Goal: Transaction & Acquisition: Purchase product/service

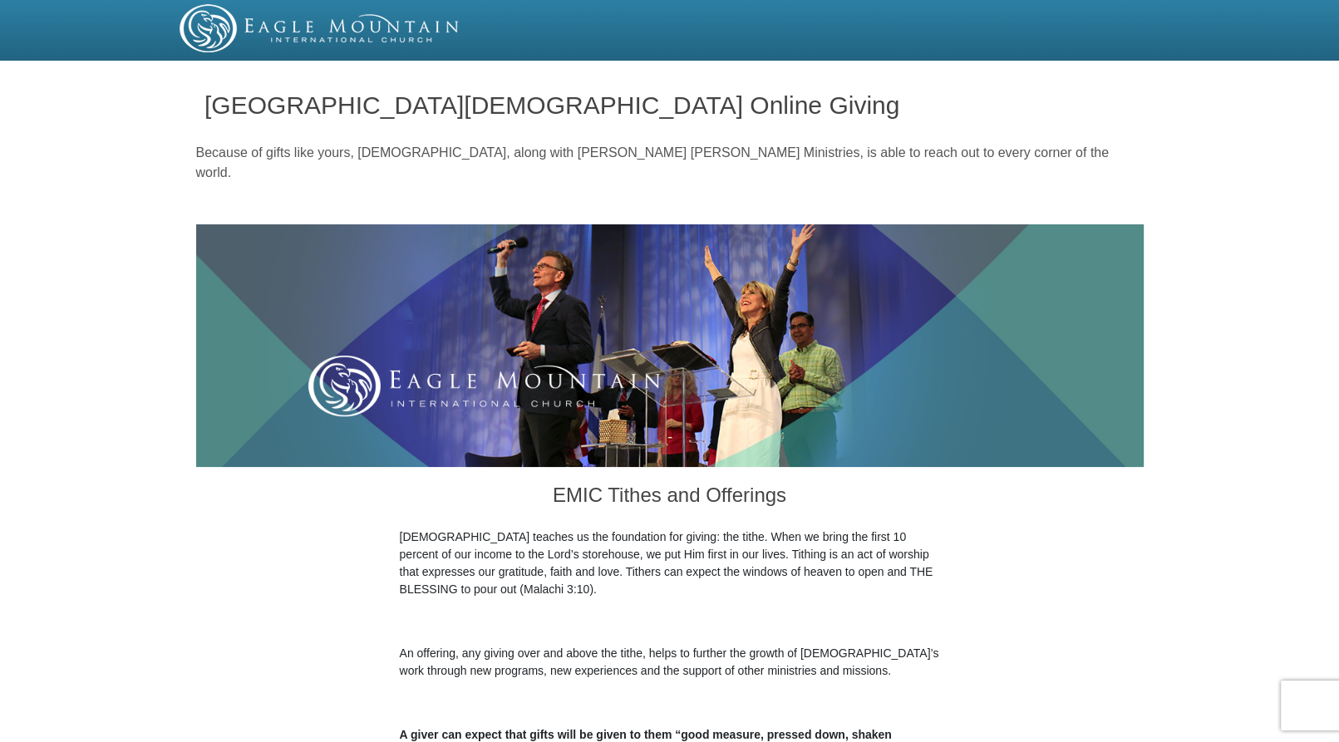
scroll to position [333, 0]
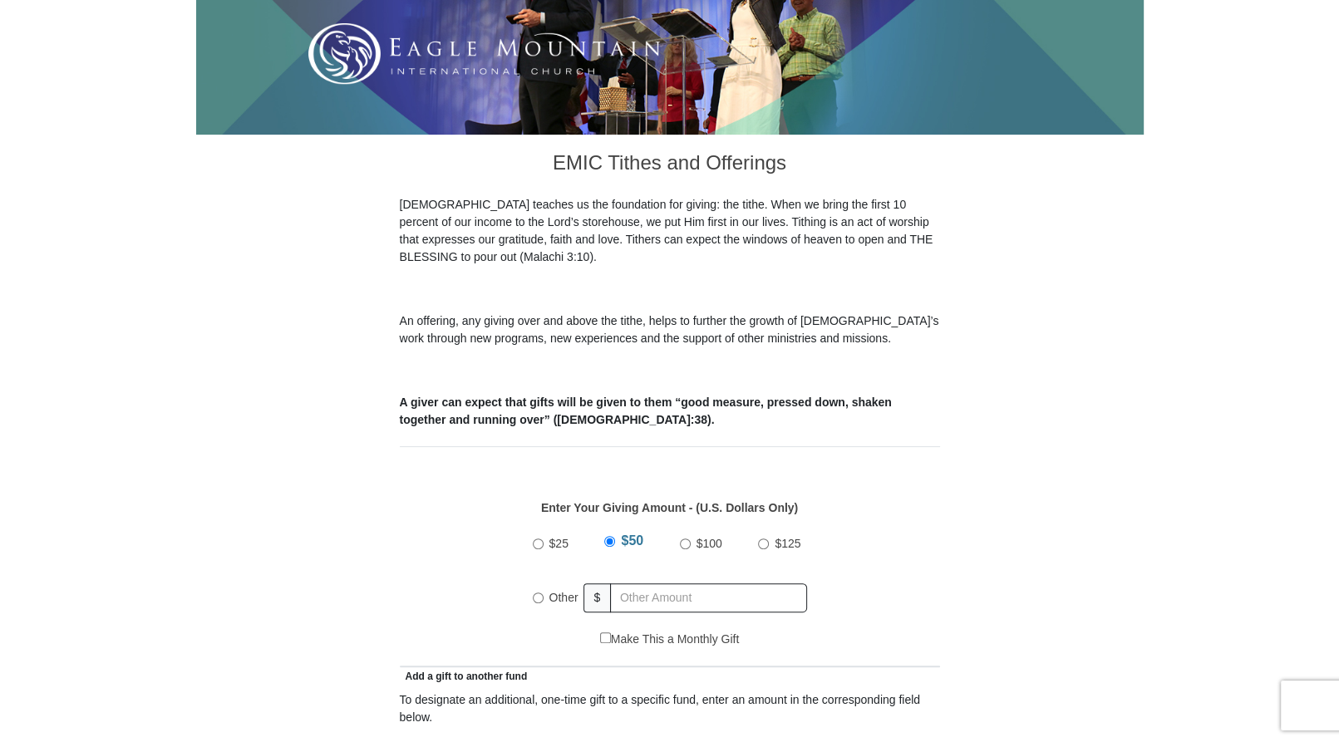
click at [536, 539] on input "$25" at bounding box center [538, 544] width 11 height 11
radio input "true"
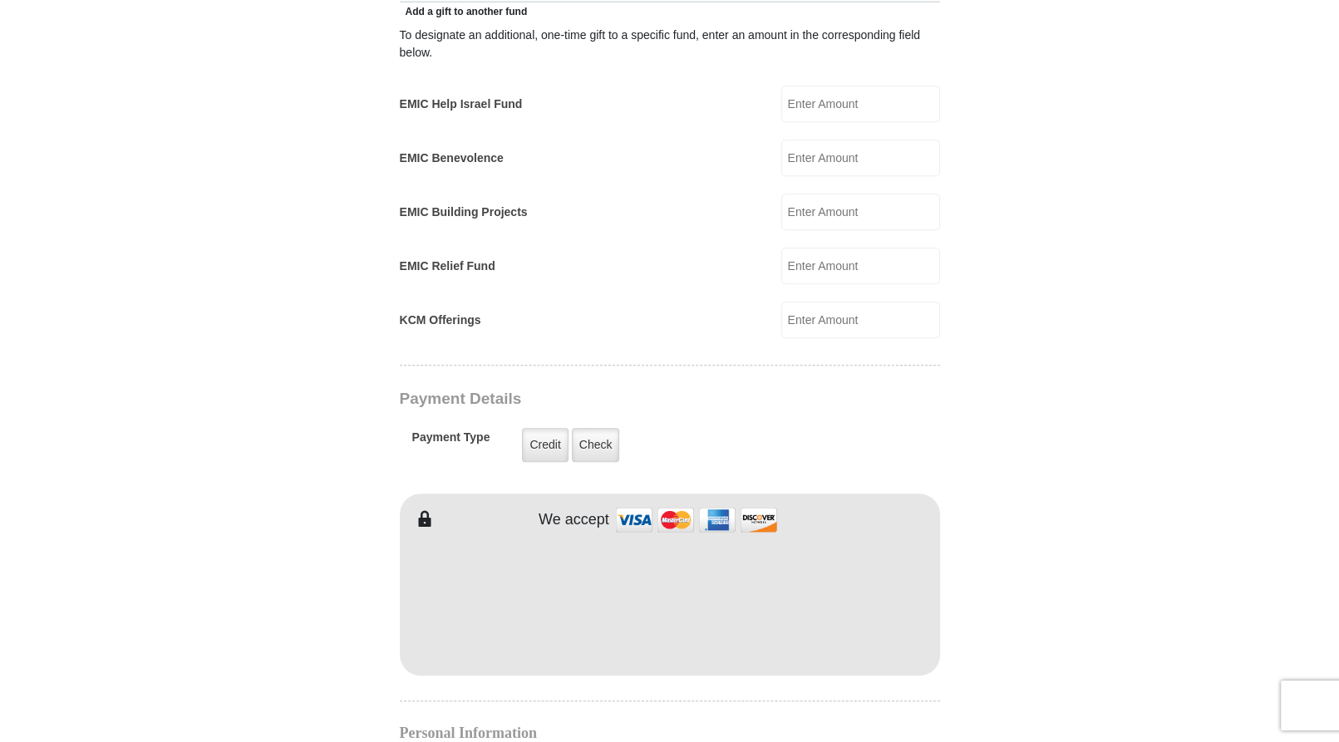
scroll to position [1330, 0]
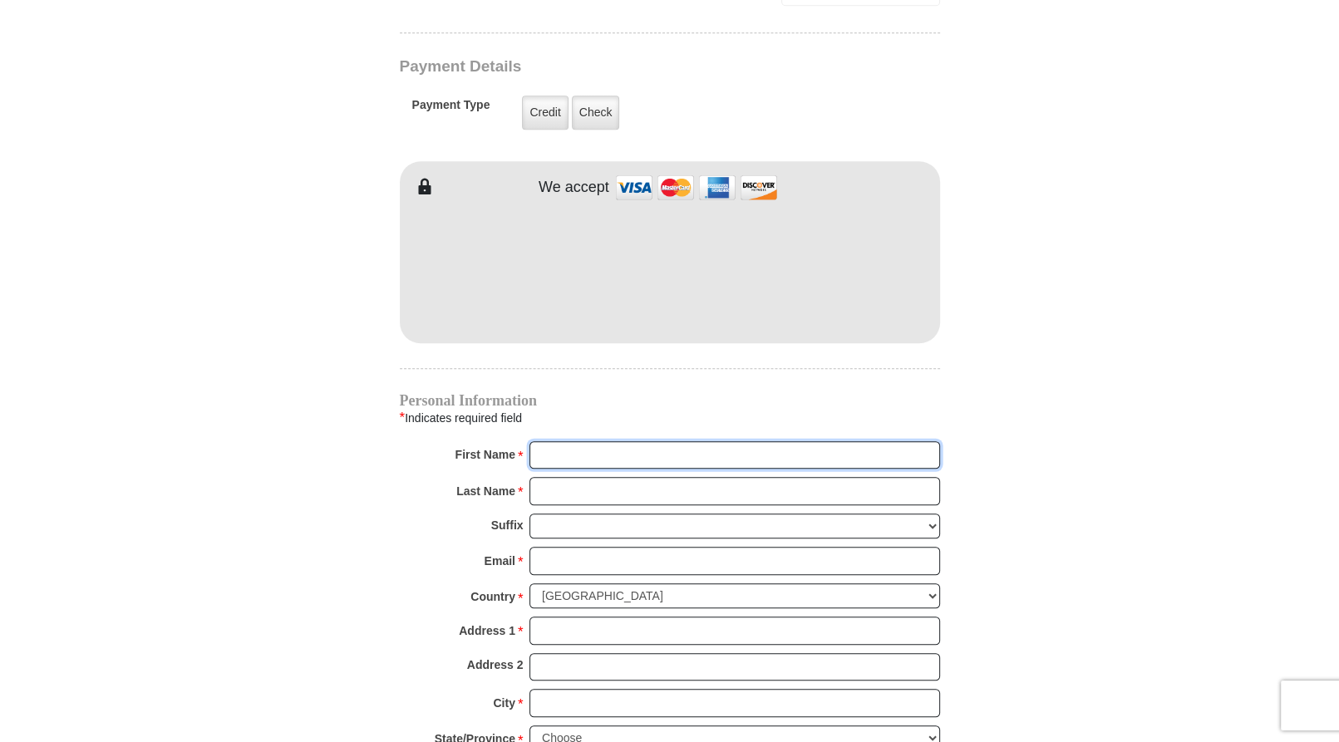
type input "[PERSON_NAME]"
type input "D'[PERSON_NAME]"
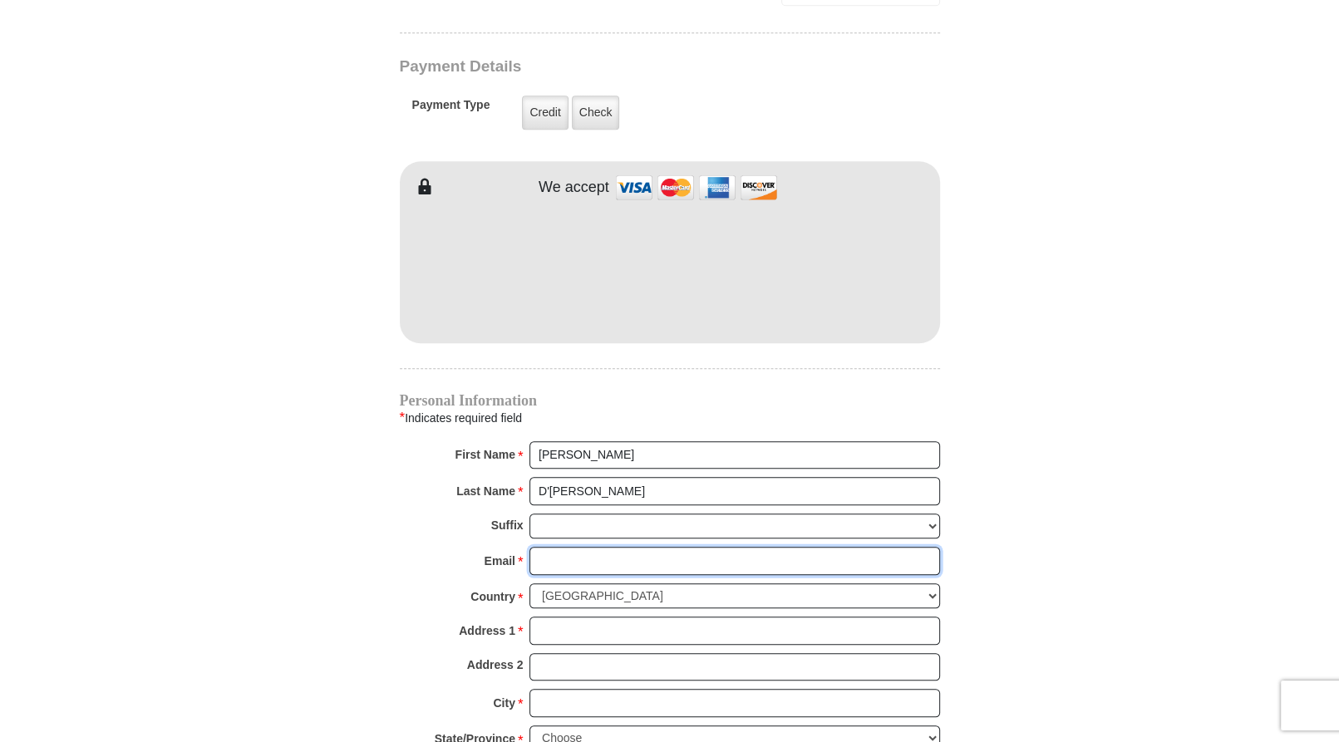
type input "[EMAIL_ADDRESS][DOMAIN_NAME]"
type input "5084619096"
type input "[STREET_ADDRESS]"
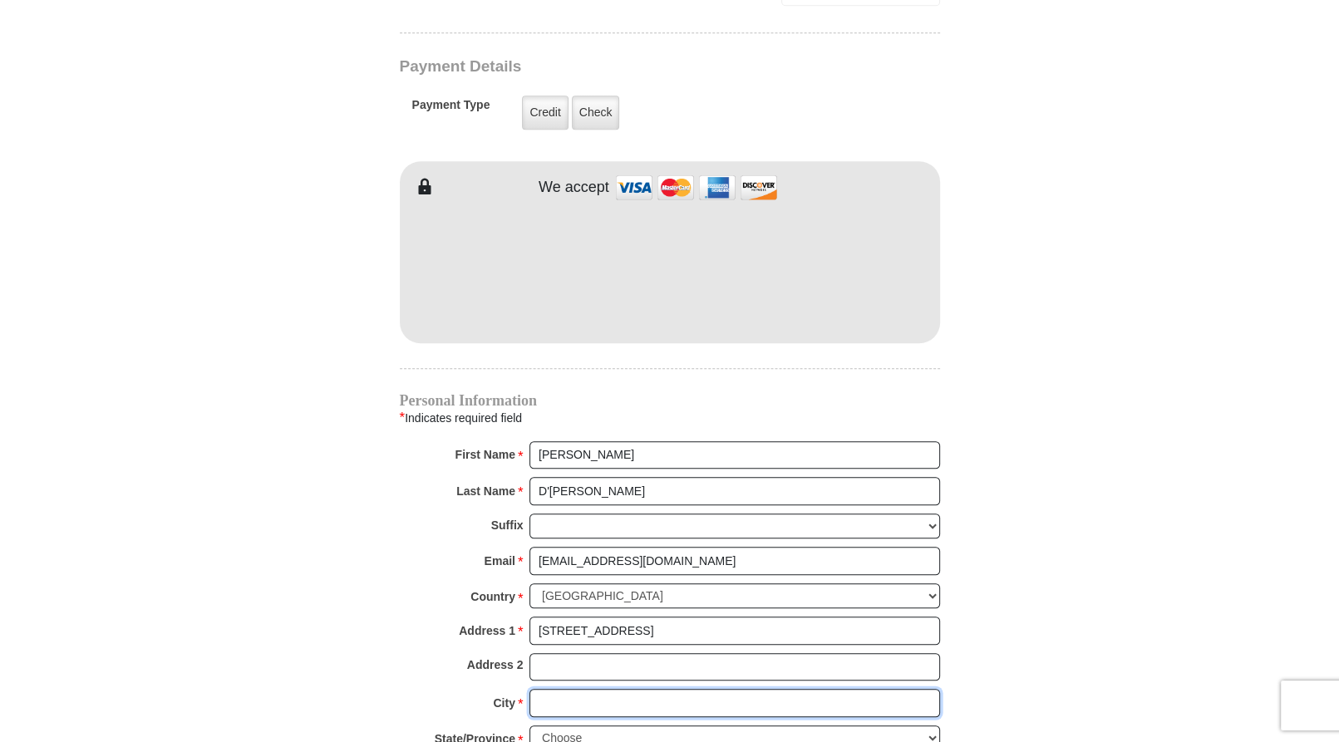
type input "[PERSON_NAME]"
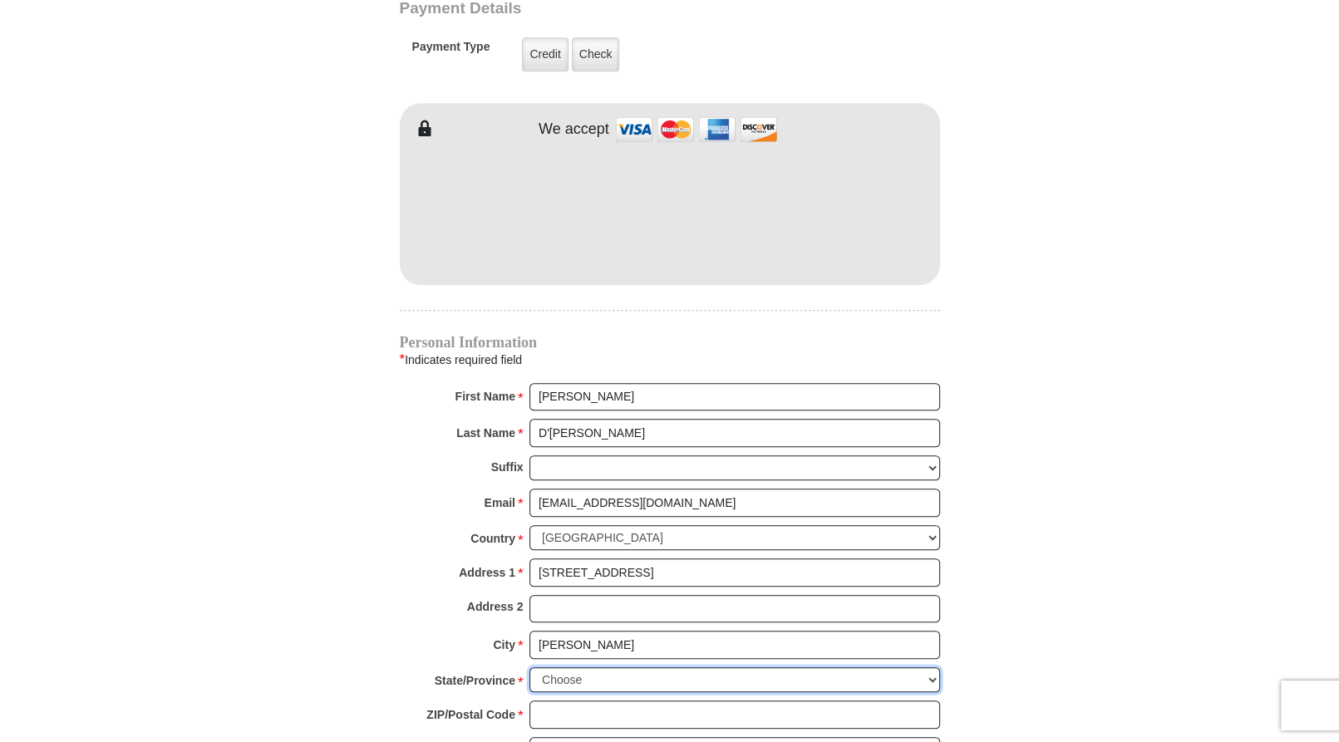
select select "MA"
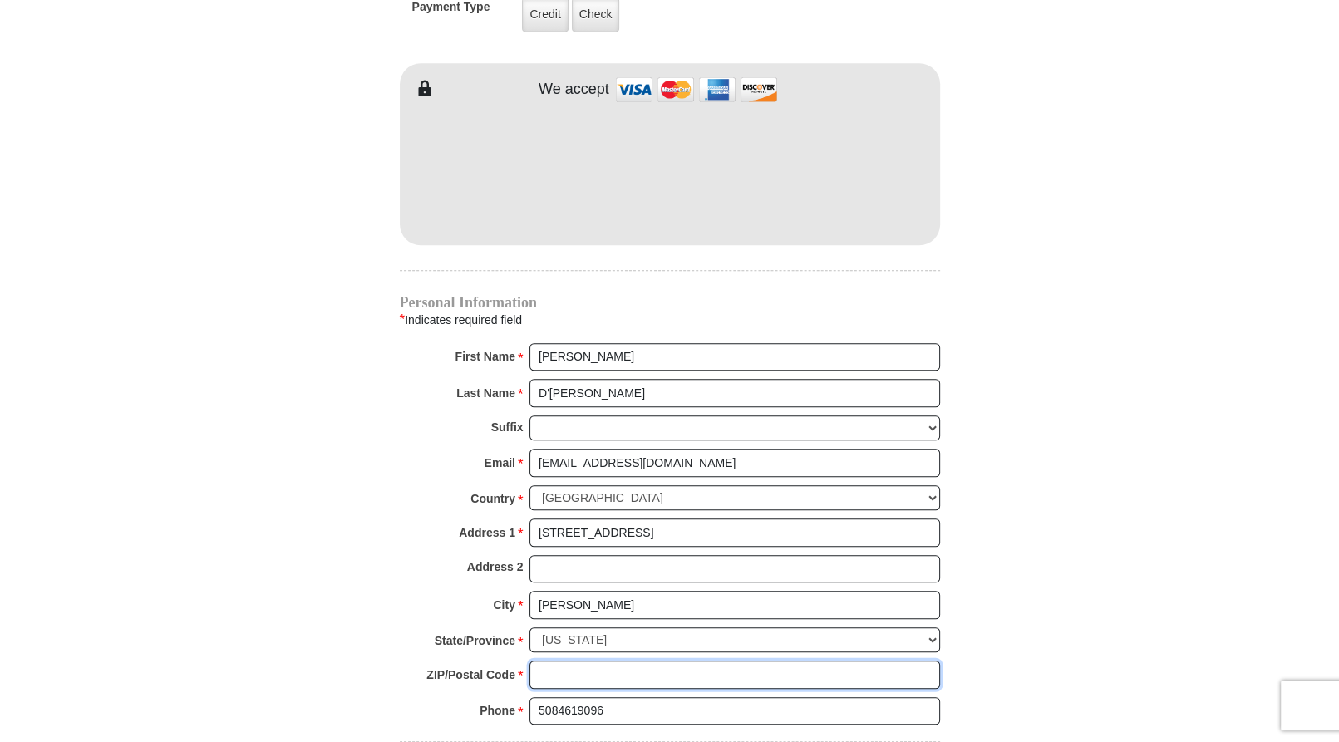
type input "01570-2910"
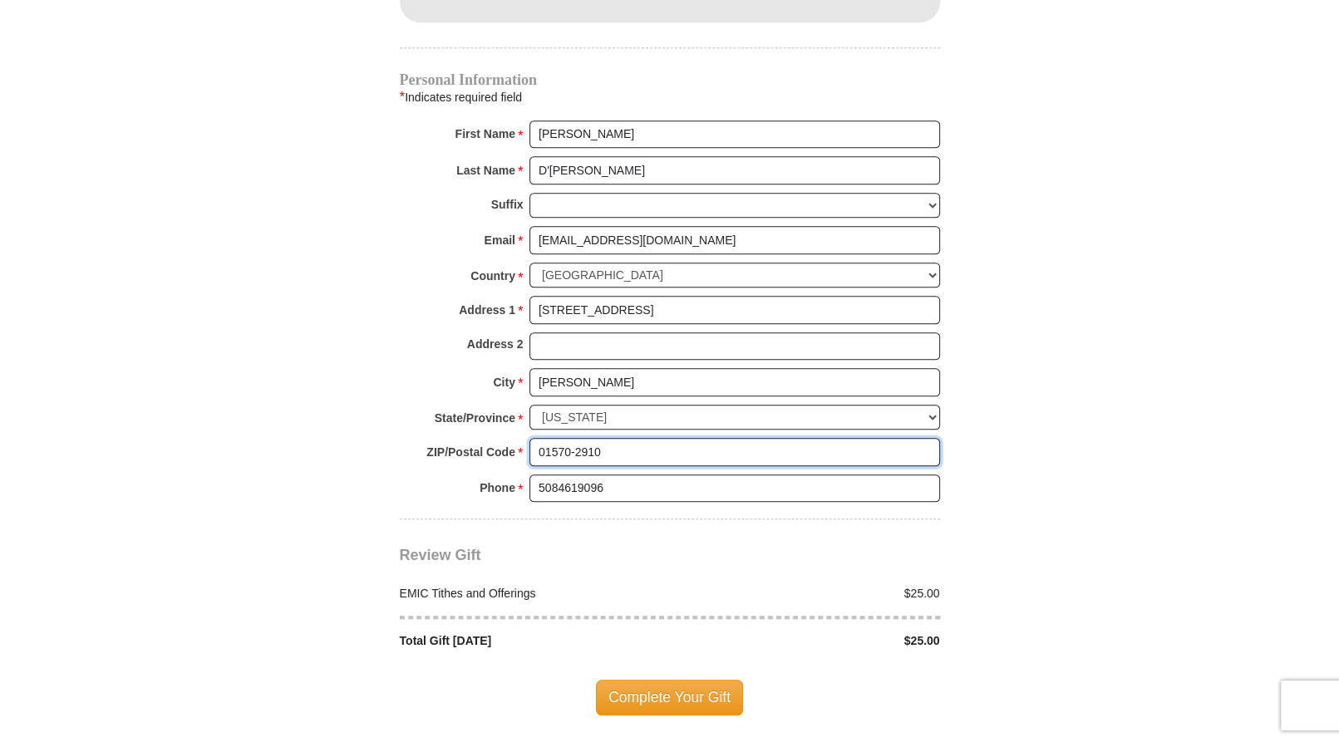
scroll to position [1733, 0]
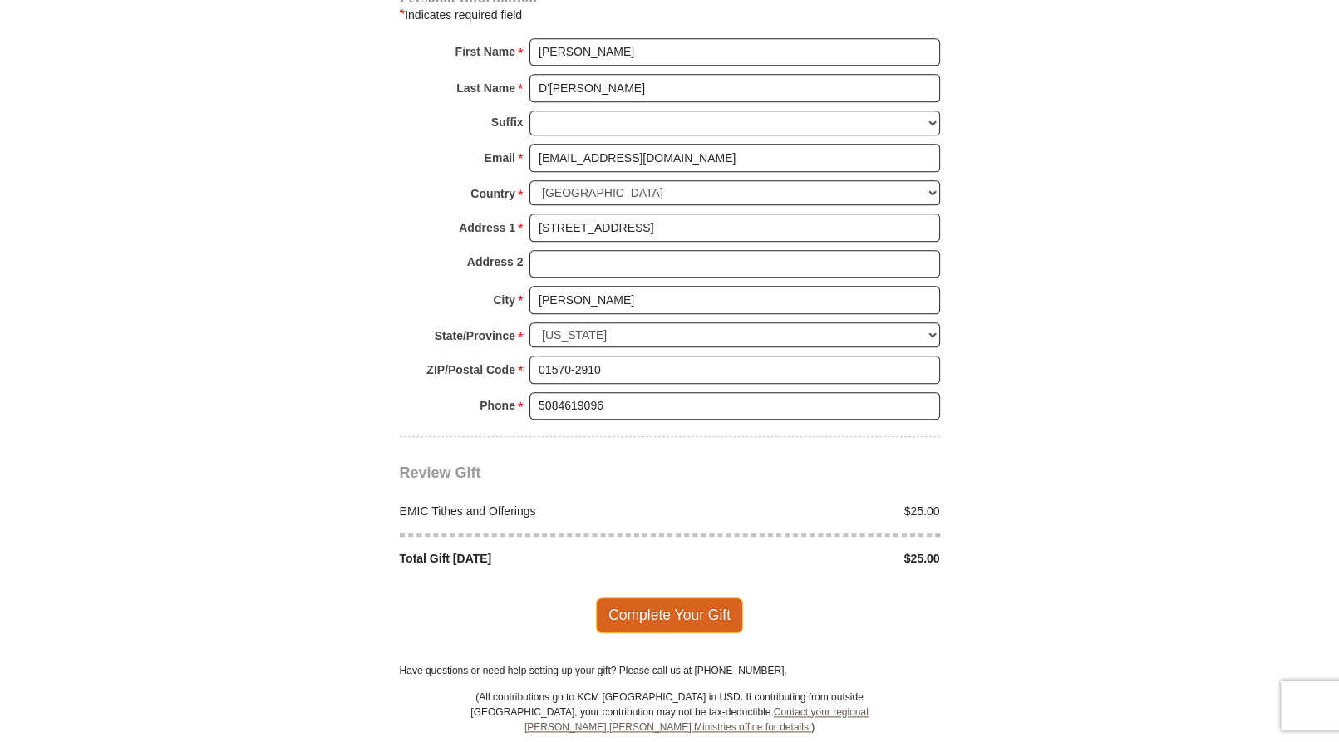
click at [663, 598] on span "Complete Your Gift" at bounding box center [669, 615] width 147 height 35
